Goal: Find specific page/section: Find specific page/section

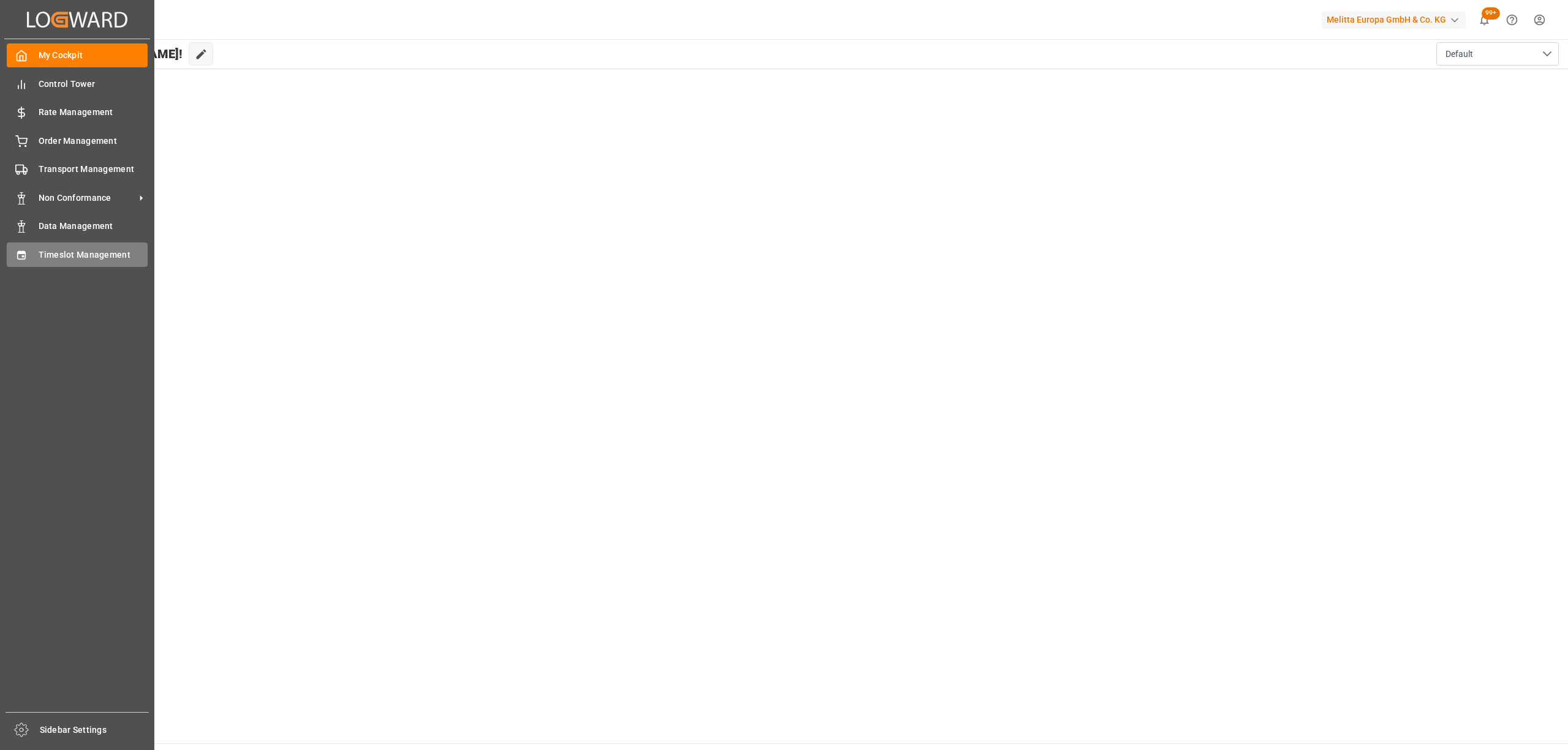
click at [29, 248] on div "Timeslot Management Timeslot Management" at bounding box center [78, 254] width 141 height 24
